Goal: Navigation & Orientation: Find specific page/section

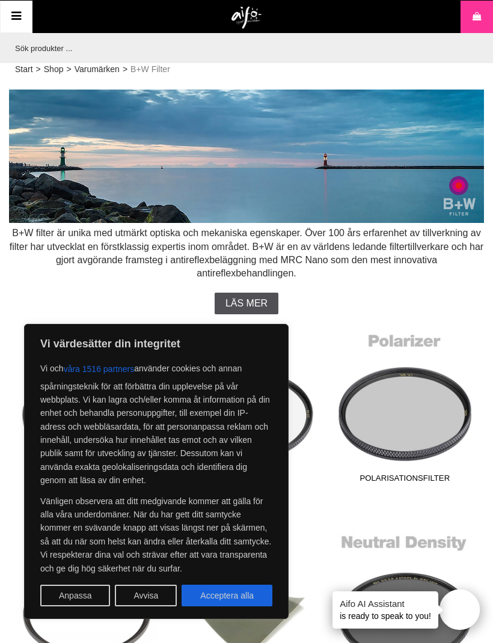
click at [150, 590] on button "Avvisa" at bounding box center [146, 596] width 62 height 22
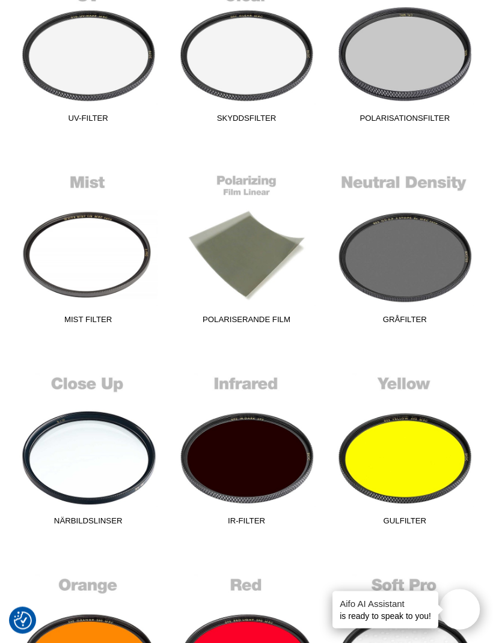
scroll to position [360, 0]
click at [408, 266] on link "Gråfilter" at bounding box center [404, 249] width 143 height 162
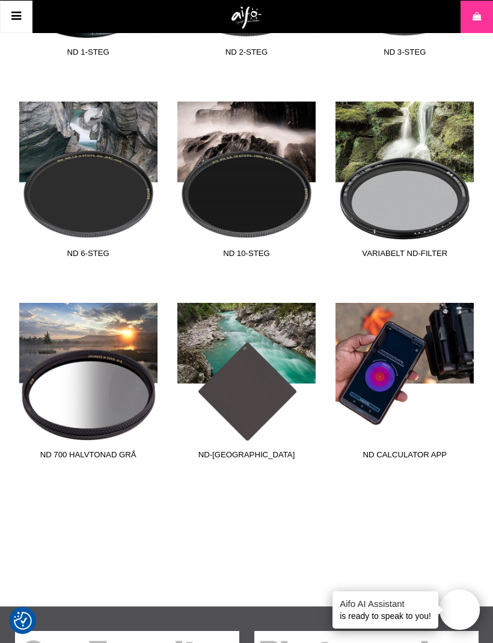
scroll to position [412, 0]
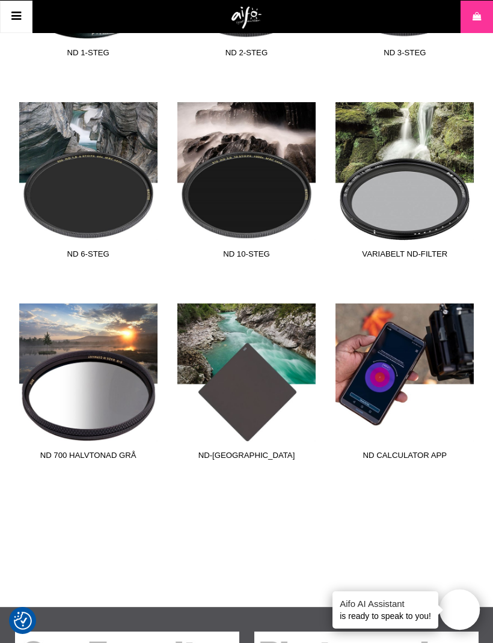
click at [261, 215] on link "ND 10-steg" at bounding box center [246, 183] width 143 height 162
